Goal: Information Seeking & Learning: Learn about a topic

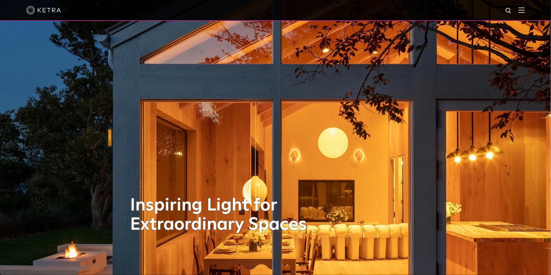
click at [525, 10] on img at bounding box center [521, 10] width 6 height 6
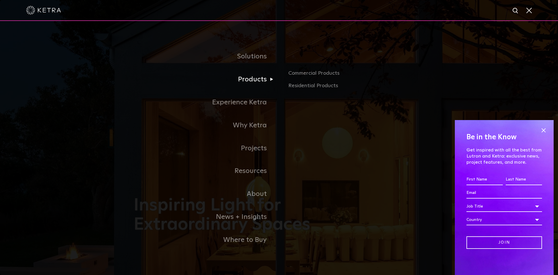
click at [260, 79] on link "Products" at bounding box center [206, 79] width 145 height 23
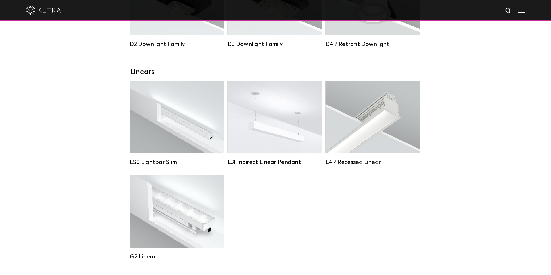
scroll to position [174, 0]
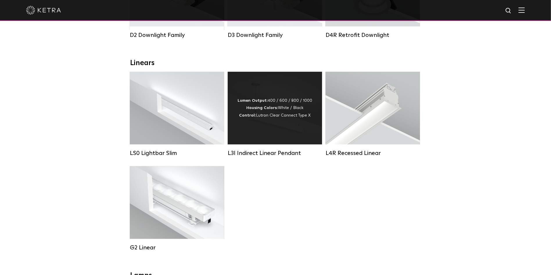
click at [251, 124] on div "Lumen Output: 400 / 600 / 800 / 1000 Housing Colors: White / Black Control: Lut…" at bounding box center [275, 108] width 94 height 73
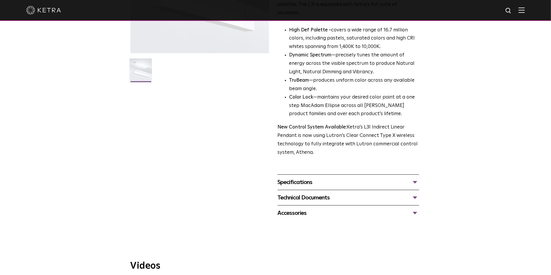
scroll to position [174, 0]
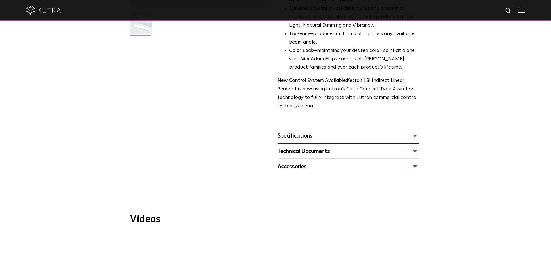
click at [327, 131] on div "Specifications" at bounding box center [348, 135] width 141 height 9
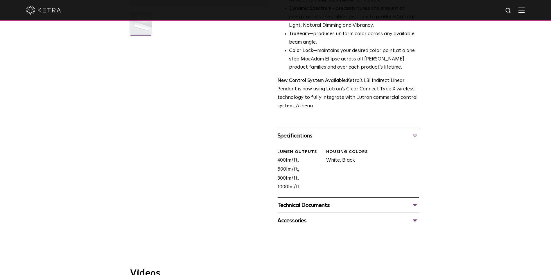
click at [329, 200] on div "Technical Documents" at bounding box center [348, 204] width 141 height 9
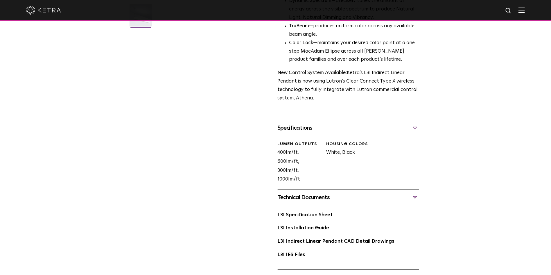
scroll to position [261, 0]
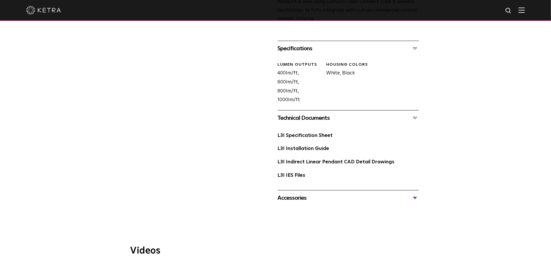
click at [301, 193] on div "Accessories" at bounding box center [348, 197] width 141 height 9
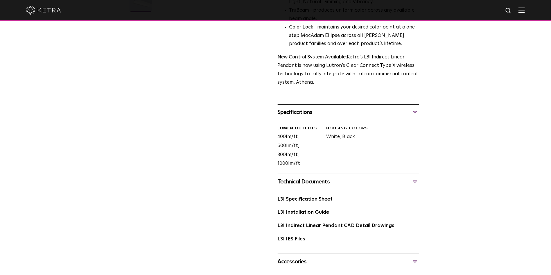
scroll to position [241, 0]
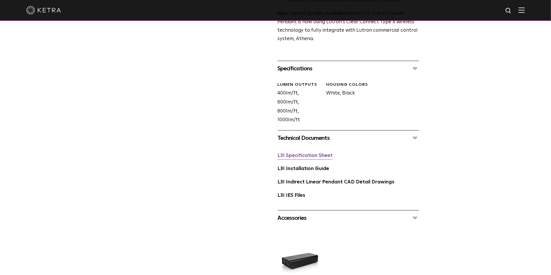
click at [315, 153] on link "L3I Specification Sheet" at bounding box center [305, 155] width 55 height 5
